Goal: Find specific page/section: Find specific page/section

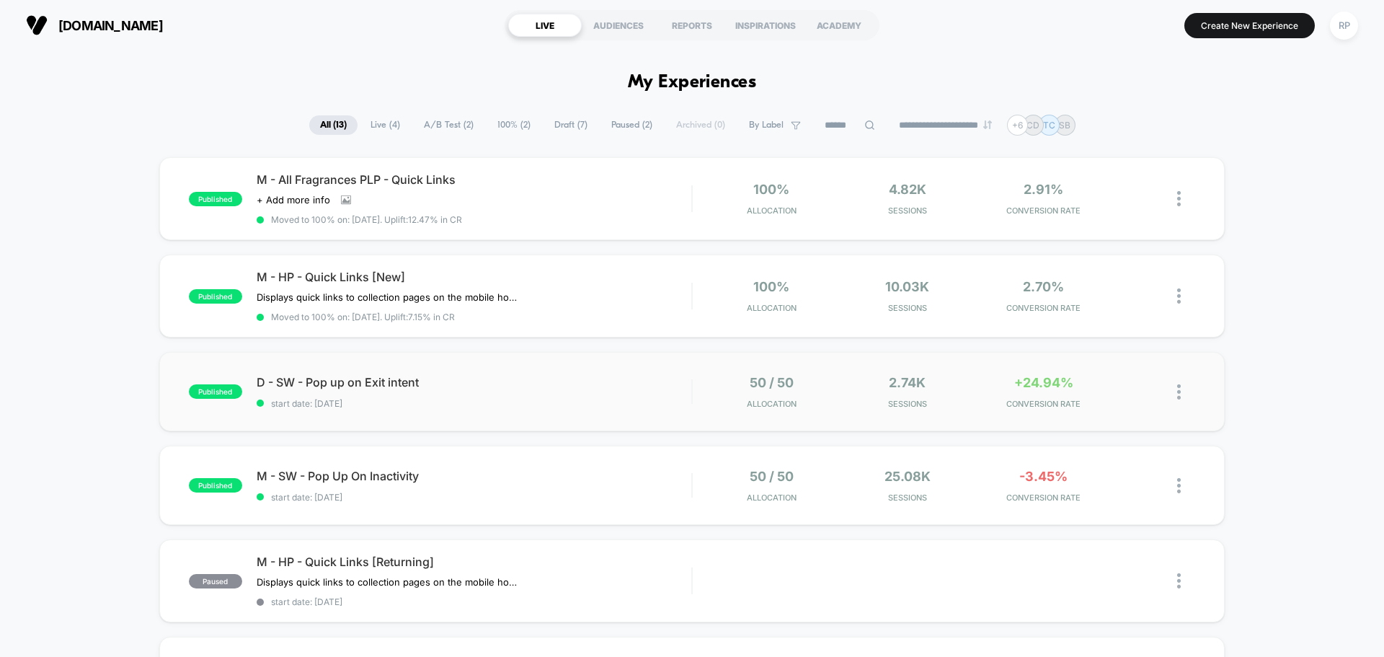
click at [585, 414] on div "published D - SW - Pop up on Exit intent start date: [DATE] 50 / 50 Allocation …" at bounding box center [691, 391] width 1065 height 79
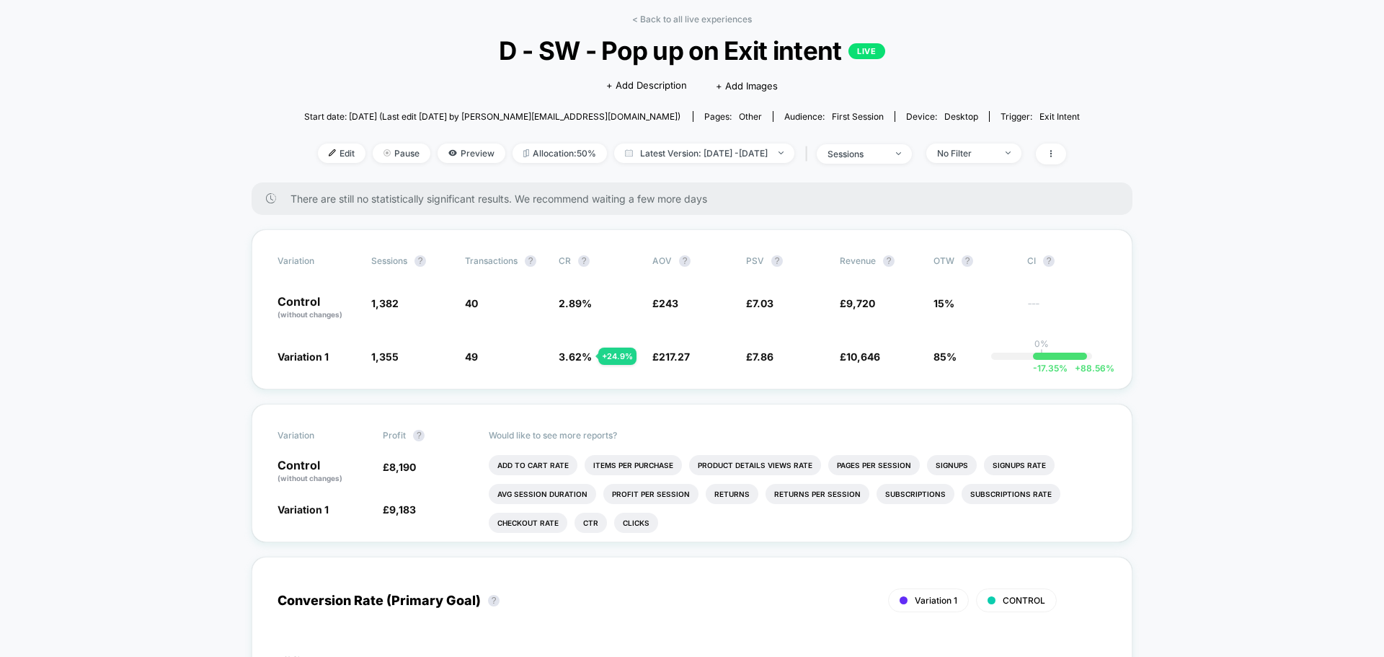
scroll to position [39, 0]
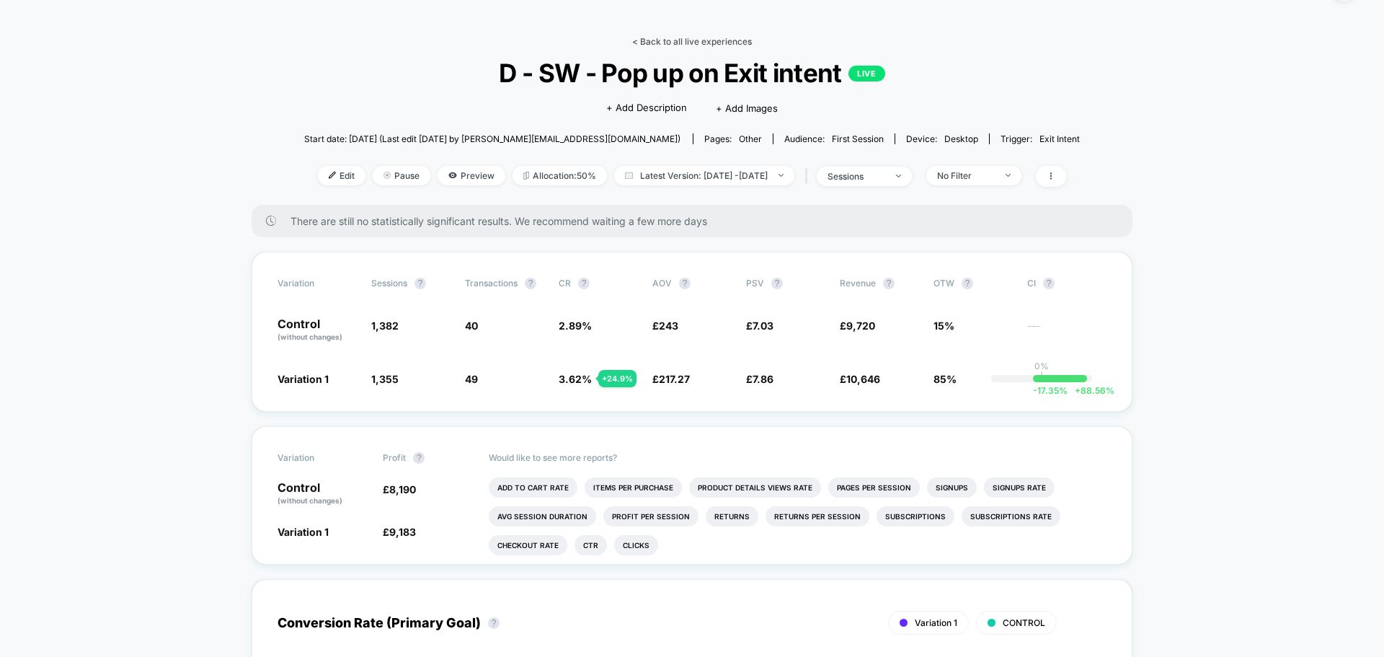
click at [701, 40] on link "< Back to all live experiences" at bounding box center [692, 41] width 120 height 11
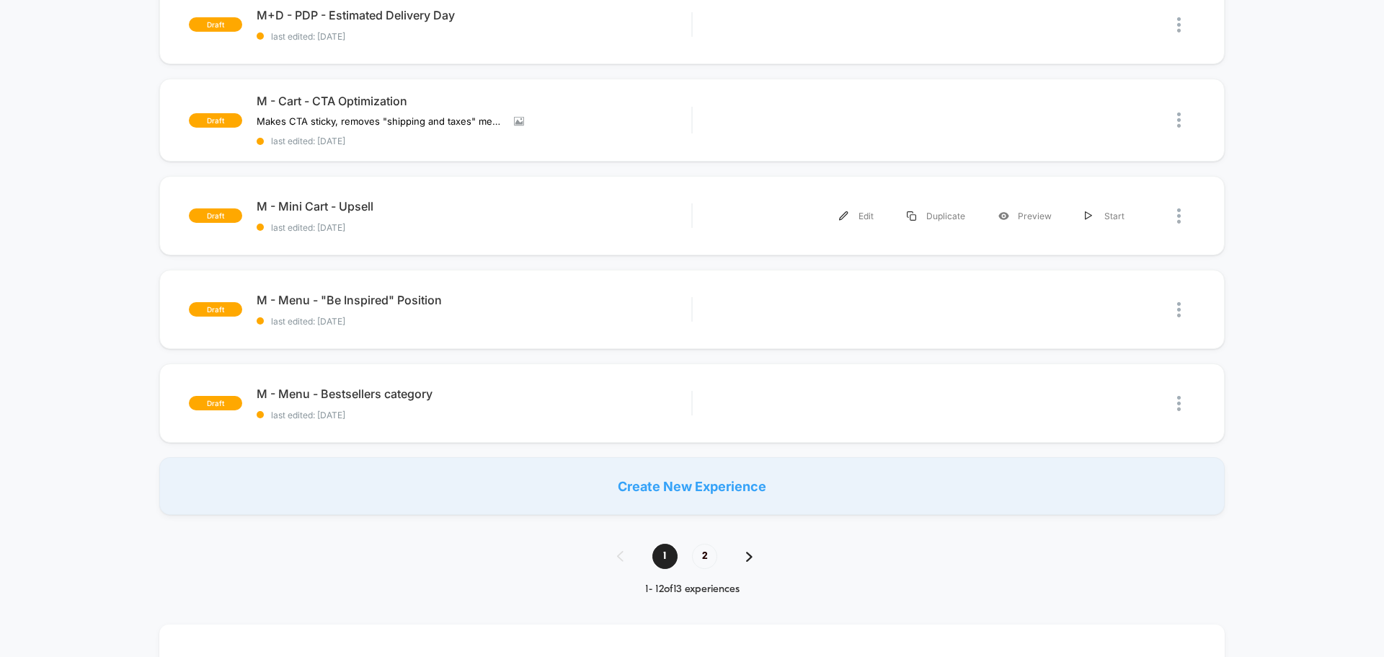
scroll to position [937, 0]
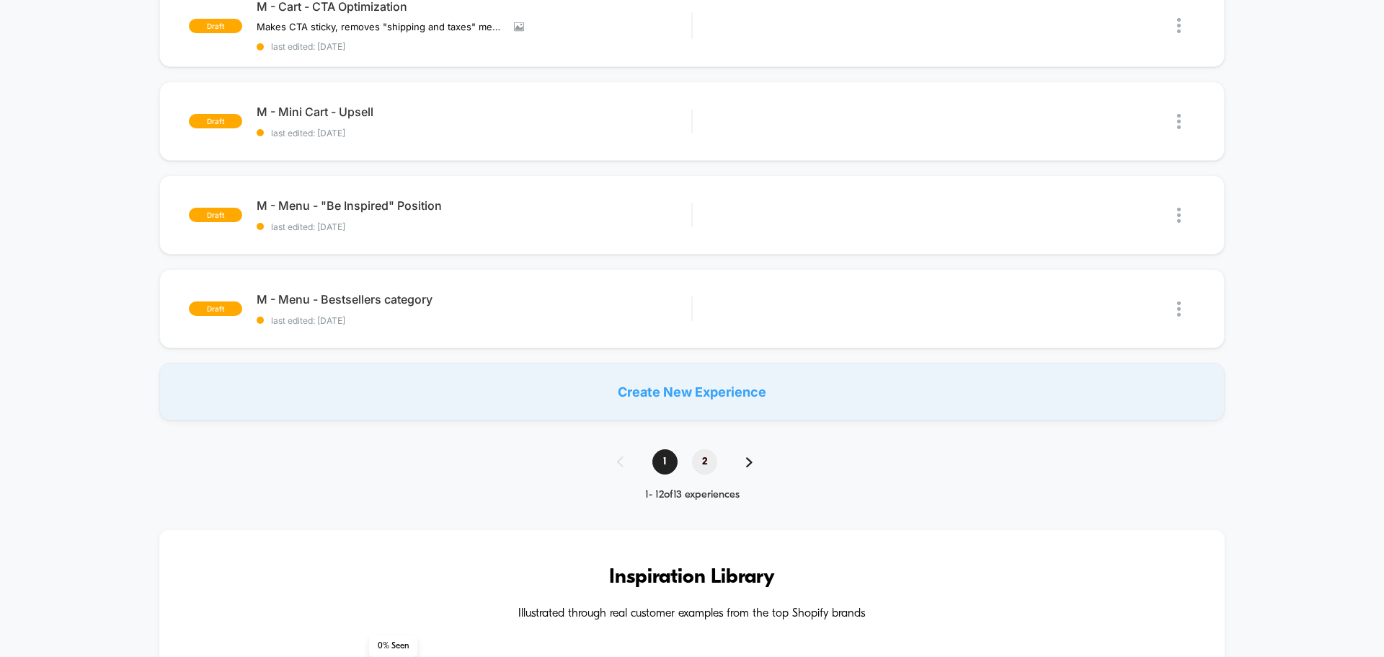
click at [697, 464] on span "2" at bounding box center [704, 461] width 25 height 25
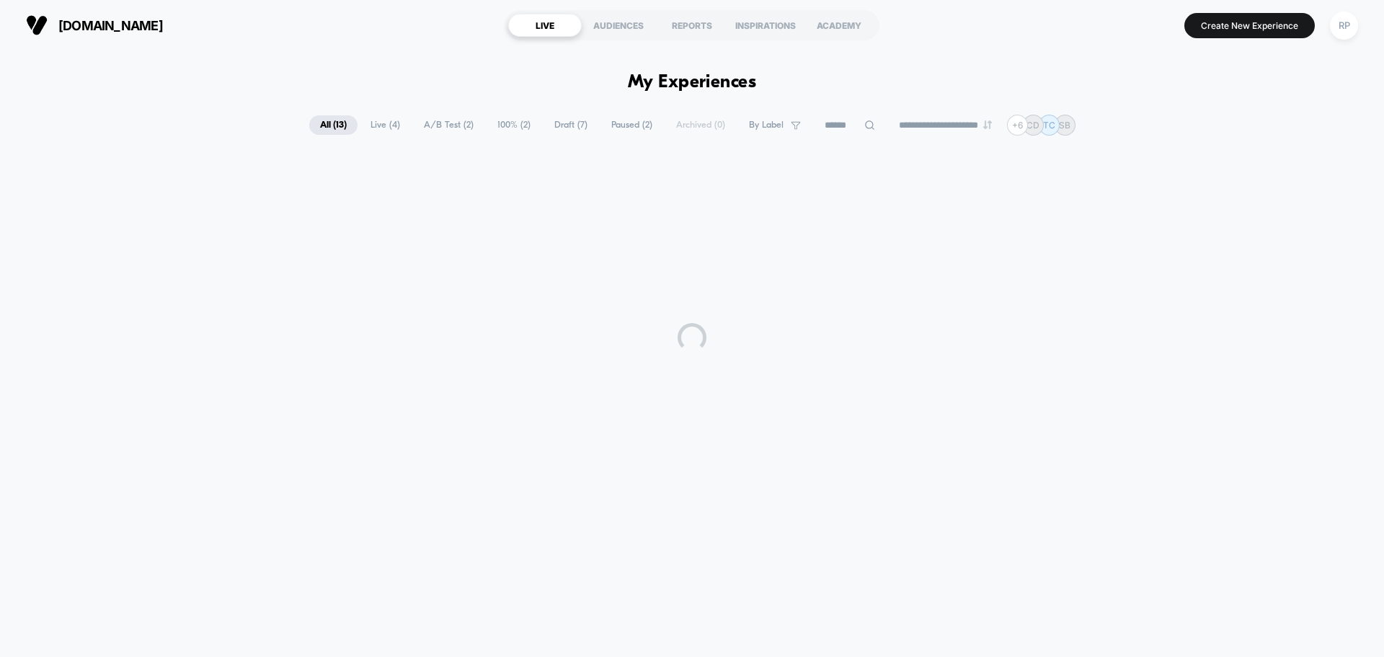
scroll to position [0, 0]
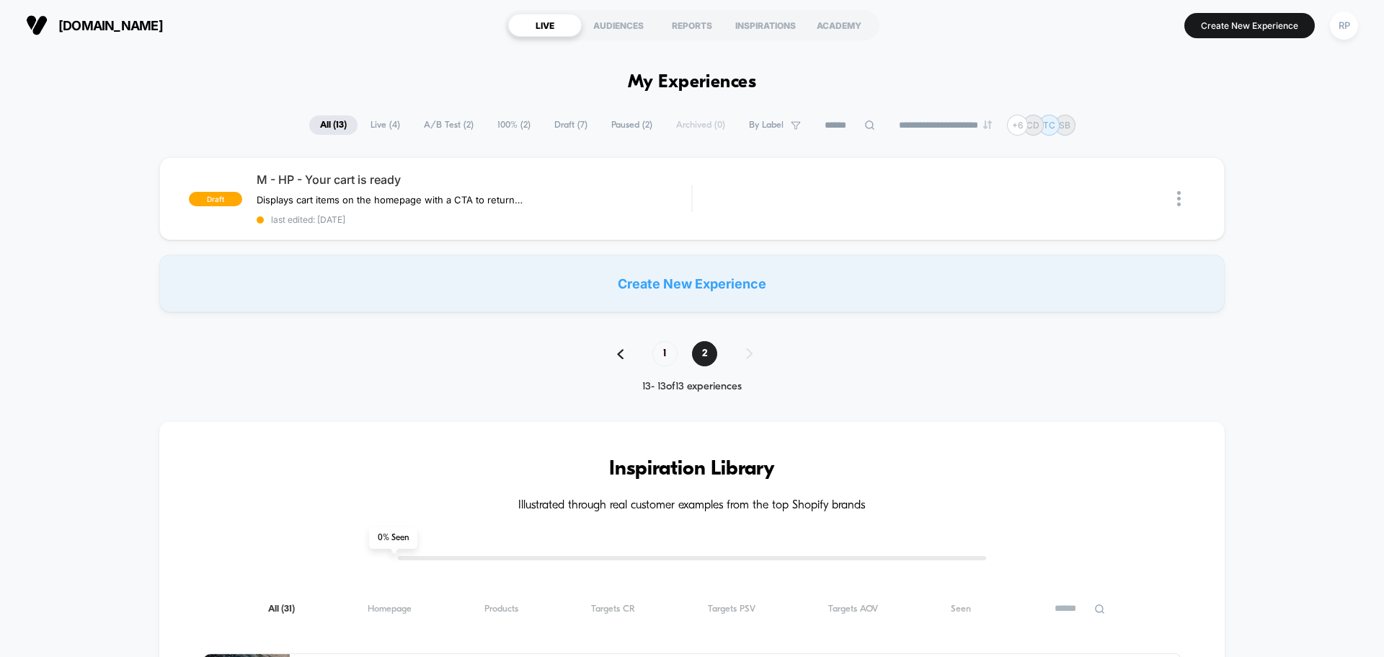
click at [647, 359] on div "1 2" at bounding box center [692, 353] width 179 height 25
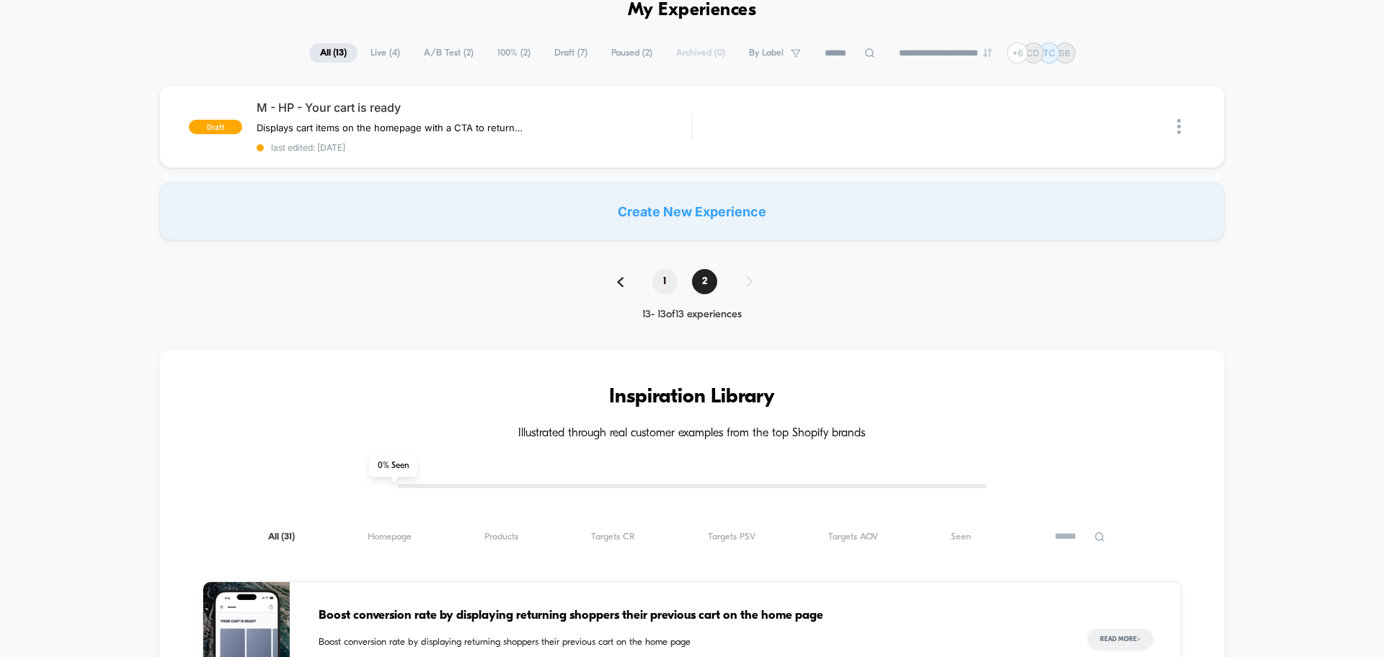
click at [674, 279] on span "1" at bounding box center [664, 281] width 25 height 25
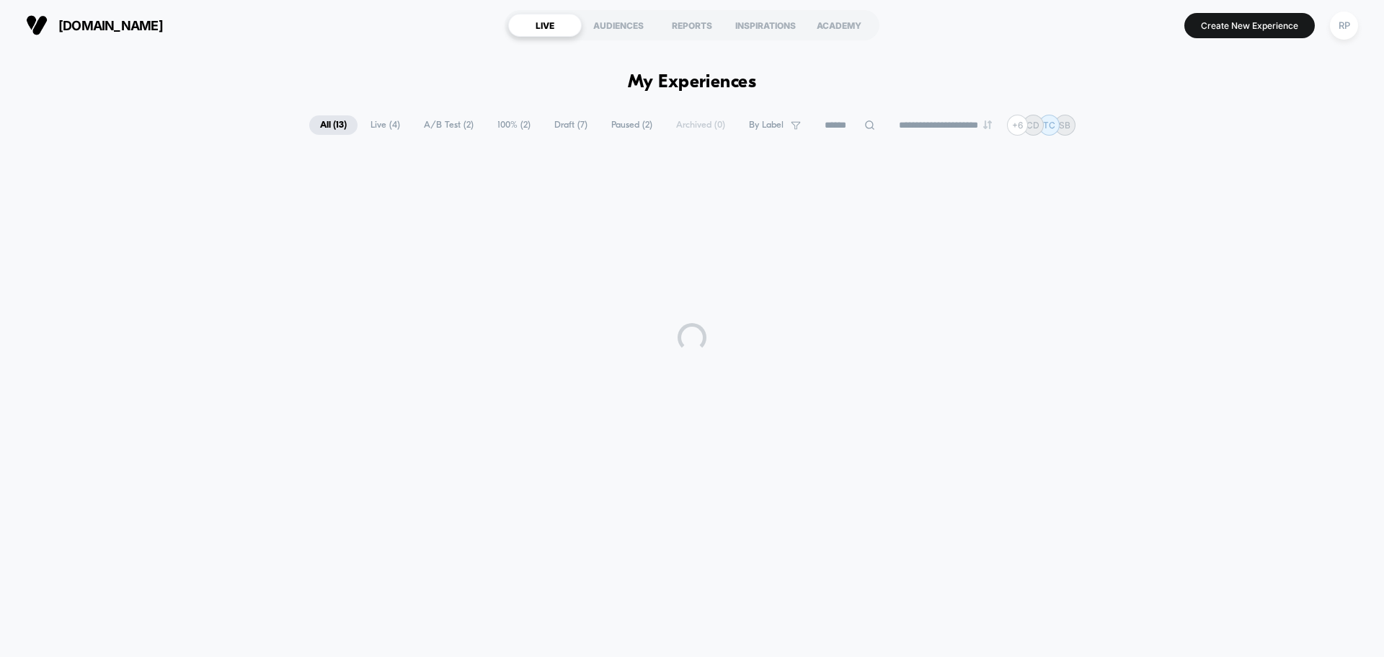
scroll to position [0, 0]
